Goal: Transaction & Acquisition: Obtain resource

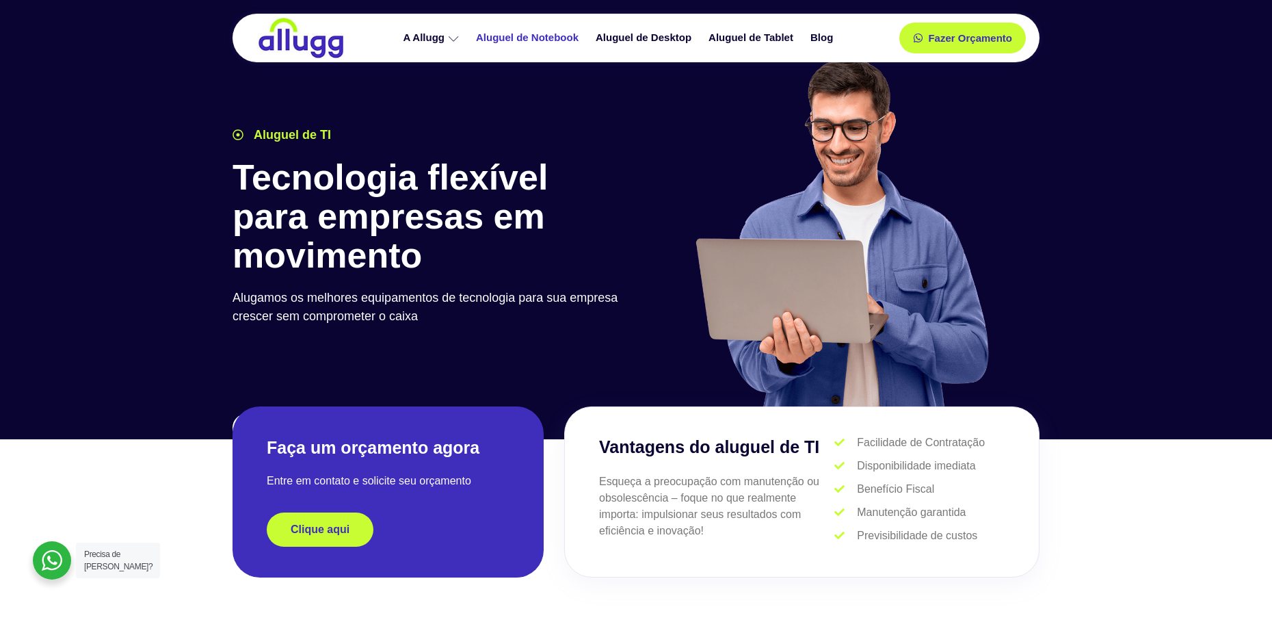
click at [543, 39] on link "Aluguel de Notebook" at bounding box center [529, 38] width 120 height 24
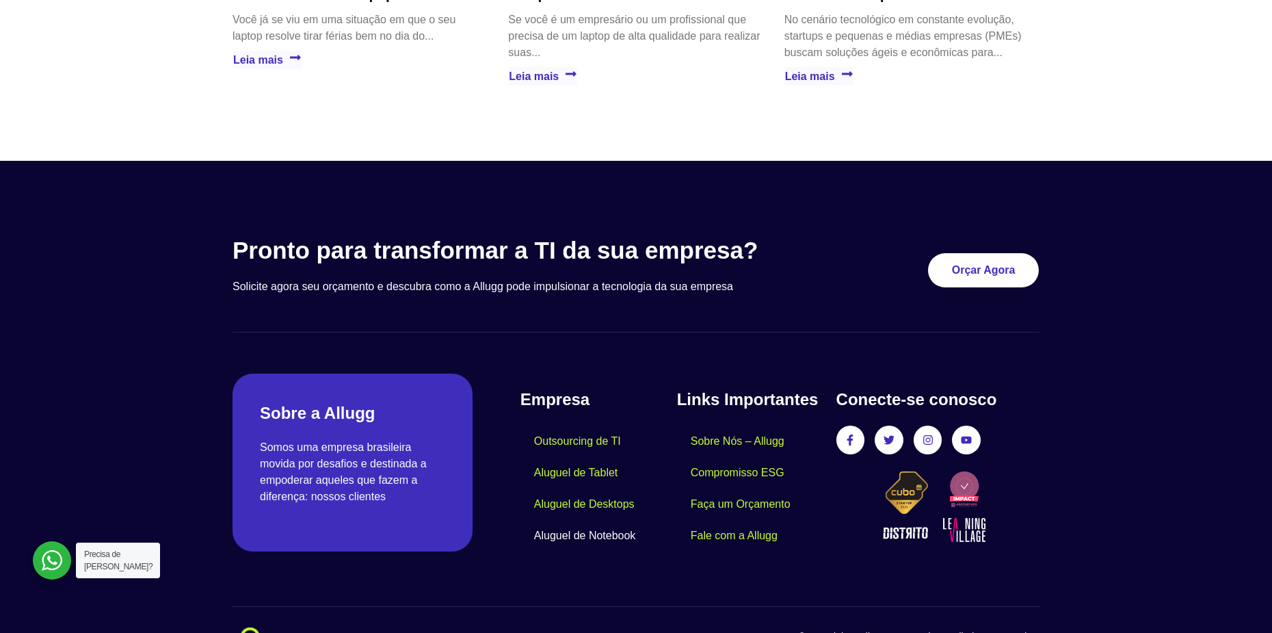
scroll to position [3274, 0]
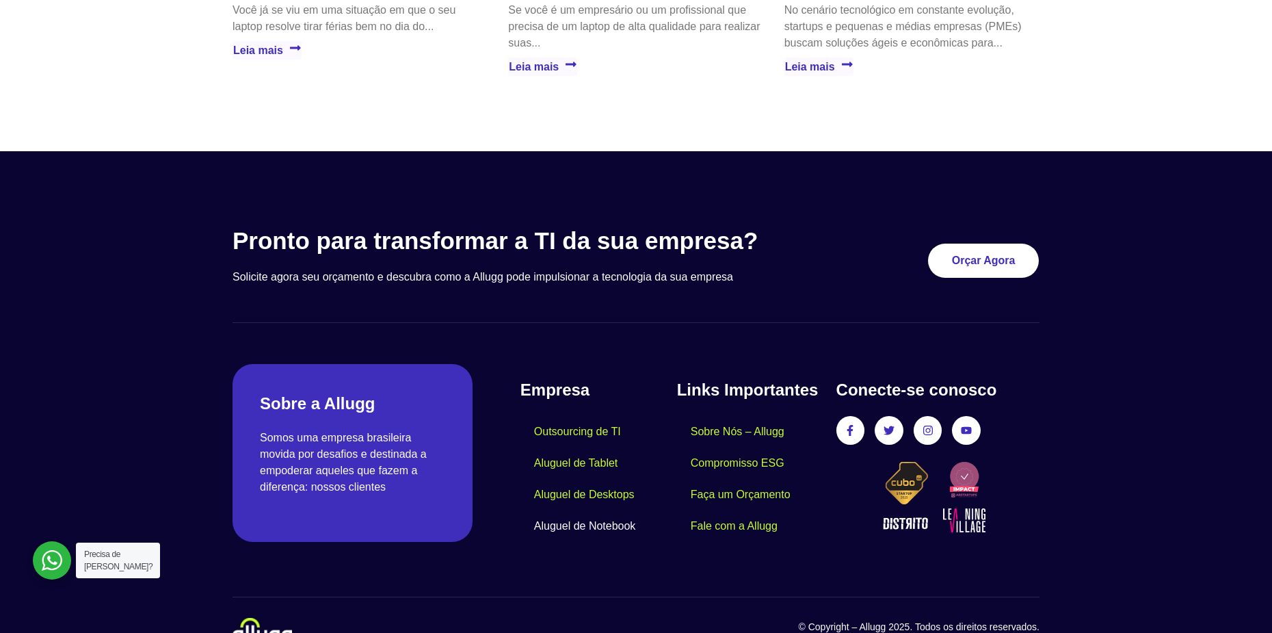
click at [1054, 159] on div at bounding box center [636, 408] width 1272 height 514
click at [1048, 223] on div at bounding box center [636, 408] width 1272 height 514
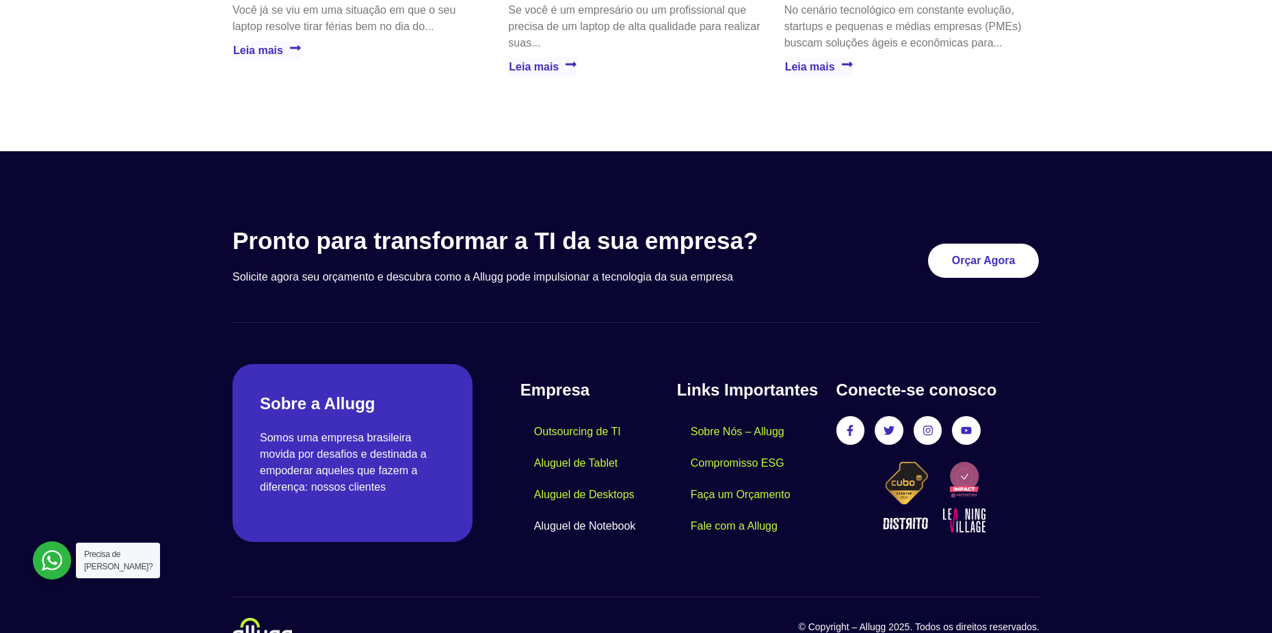
click at [1048, 223] on div at bounding box center [636, 408] width 1272 height 514
click at [1049, 222] on div at bounding box center [636, 408] width 1272 height 514
click at [1049, 223] on div at bounding box center [636, 408] width 1272 height 514
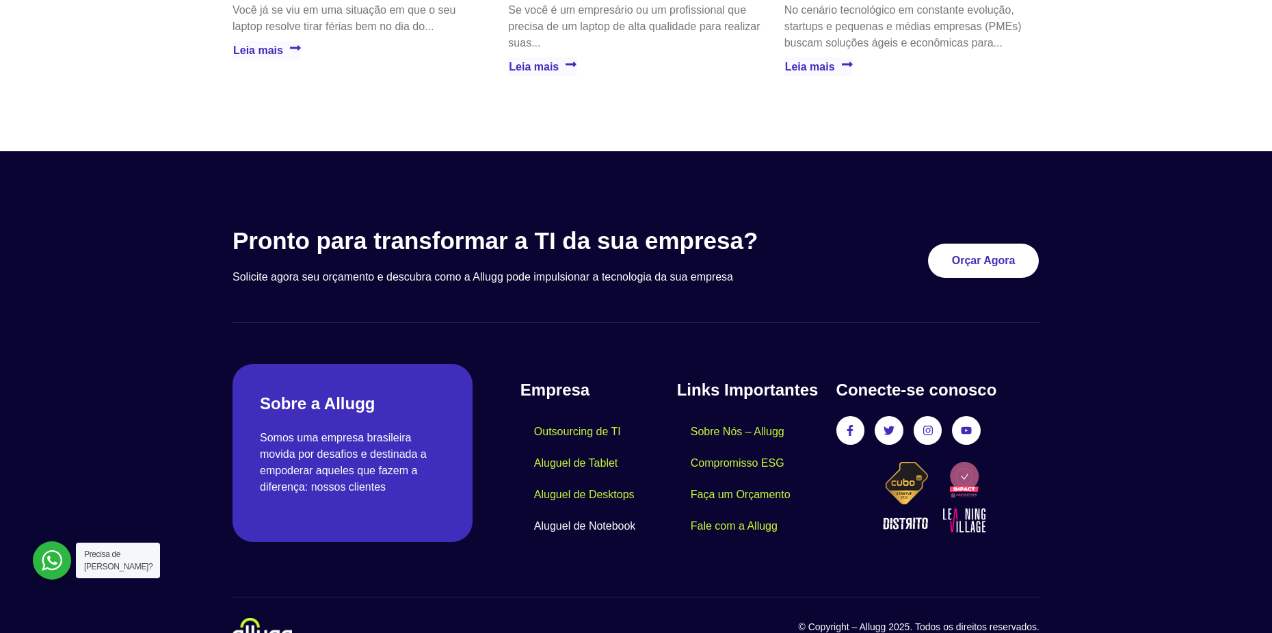
click at [1114, 237] on div at bounding box center [636, 408] width 1272 height 514
click at [619, 510] on link "Aluguel de Notebook" at bounding box center [585, 525] width 129 height 31
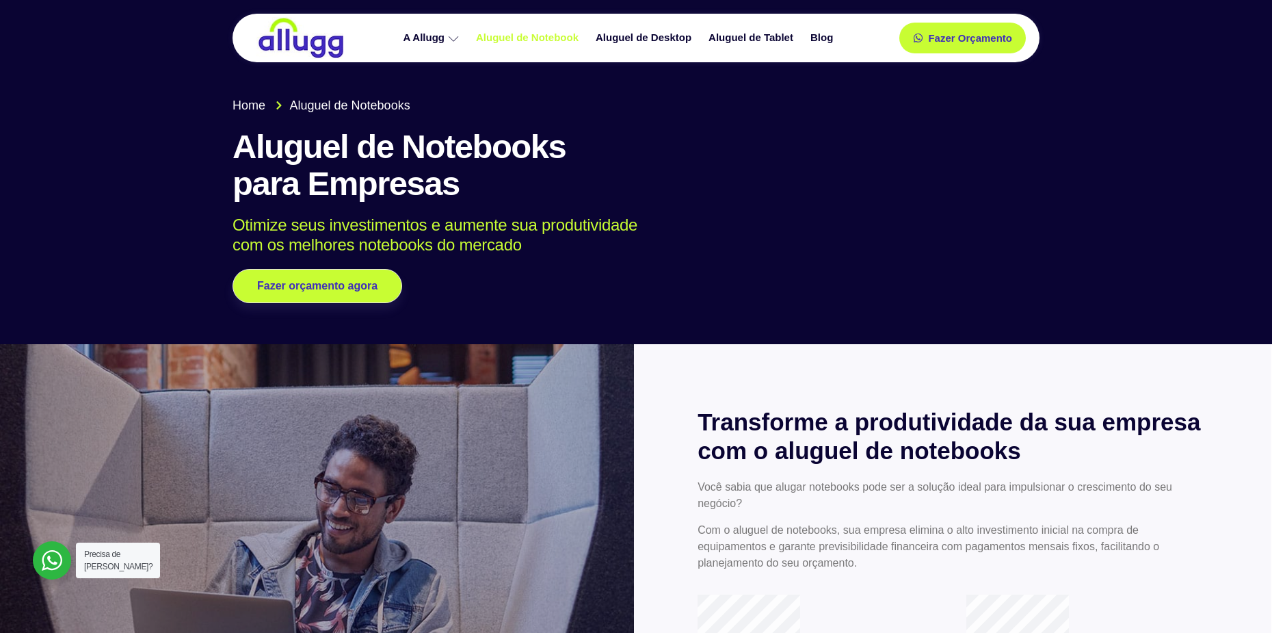
click at [635, 482] on div at bounding box center [953, 624] width 638 height 560
click at [1086, 191] on div at bounding box center [636, 165] width 1272 height 357
click at [967, 311] on div at bounding box center [636, 165] width 1272 height 357
click at [917, 211] on div "Home Aluguel de Notebooks Aluguel de Notebooks para Empresas Otimize seus inves…" at bounding box center [636, 200] width 821 height 220
click at [943, 174] on h1 "Aluguel de Notebooks para Empresas" at bounding box center [636, 166] width 807 height 74
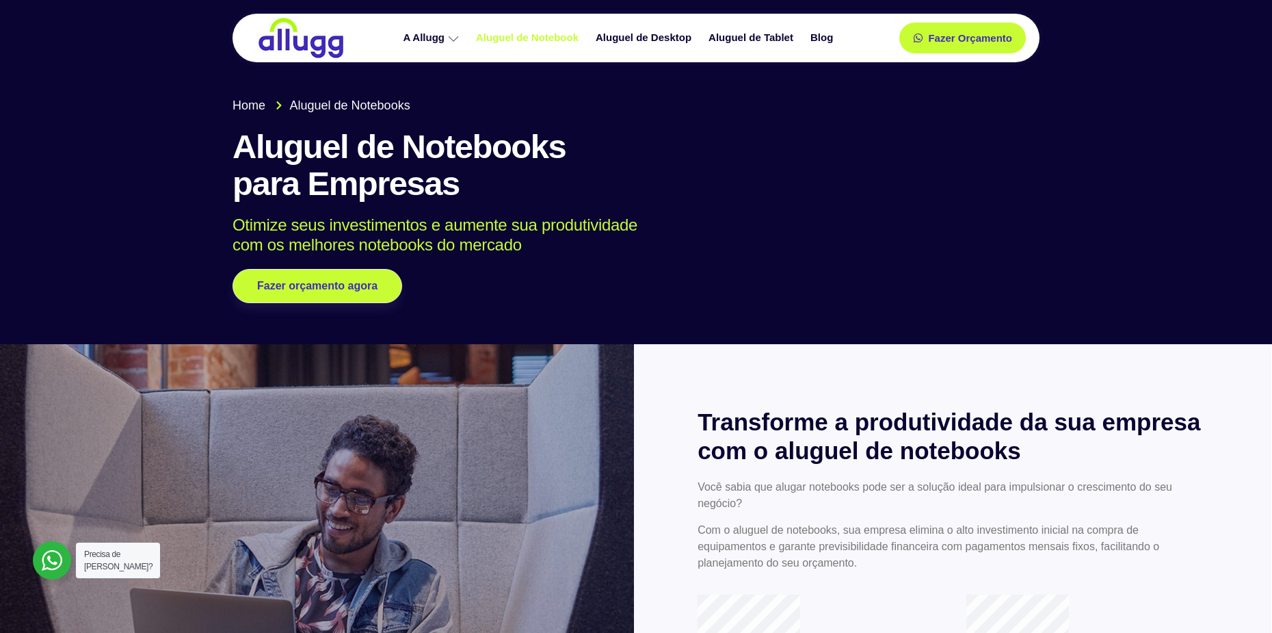
click at [943, 174] on h1 "Aluguel de Notebooks para Empresas" at bounding box center [636, 166] width 807 height 74
click at [943, 178] on h1 "Aluguel de Notebooks para Empresas" at bounding box center [636, 166] width 807 height 74
click at [995, 203] on div "Home Aluguel de Notebooks Aluguel de Notebooks para Empresas Otimize seus inves…" at bounding box center [636, 200] width 821 height 220
click at [978, 127] on div "Home Aluguel de Notebooks Aluguel de Notebooks para Empresas Otimize seus inves…" at bounding box center [636, 200] width 821 height 220
click at [1093, 167] on div at bounding box center [636, 165] width 1272 height 357
